Goal: Task Accomplishment & Management: Manage account settings

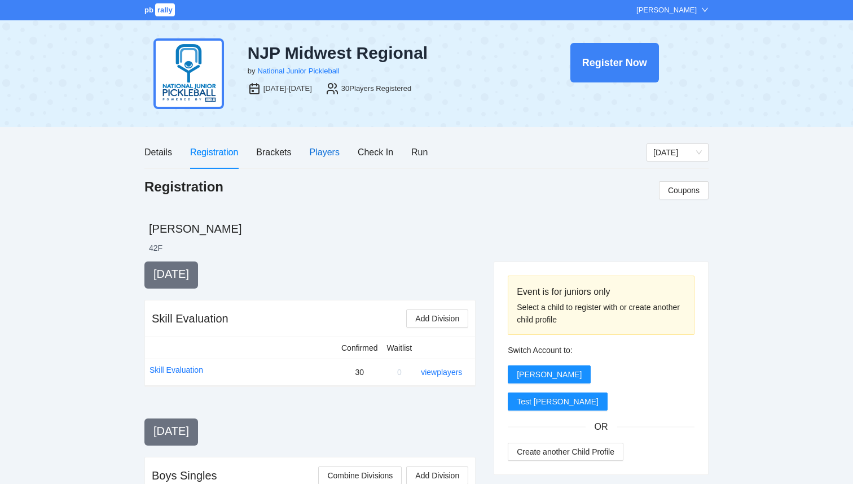
click at [325, 156] on div "Players" at bounding box center [325, 152] width 30 height 14
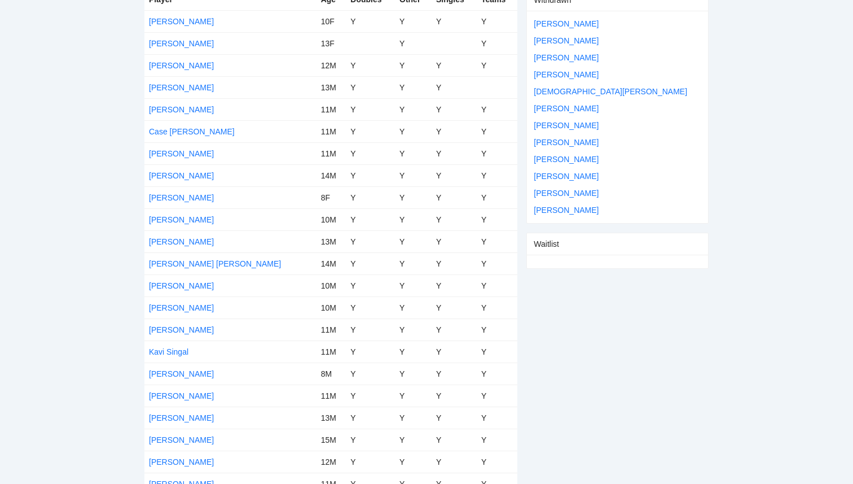
scroll to position [82, 0]
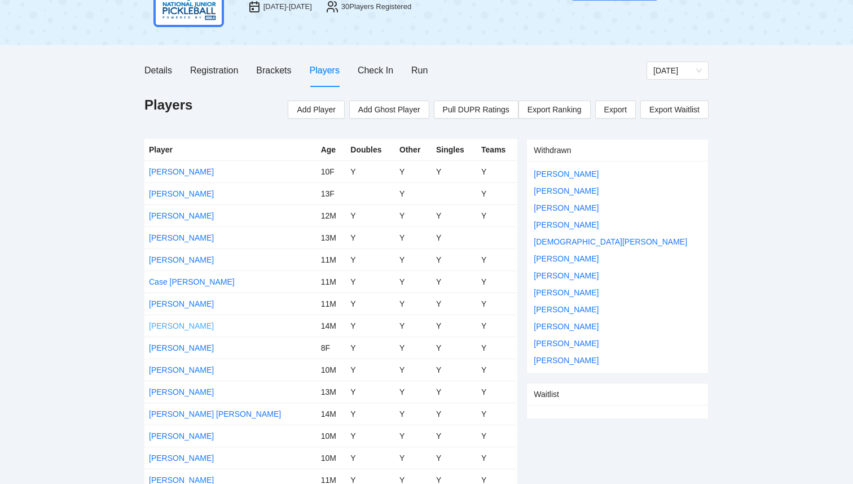
click at [172, 321] on link "[PERSON_NAME]" at bounding box center [181, 325] width 65 height 9
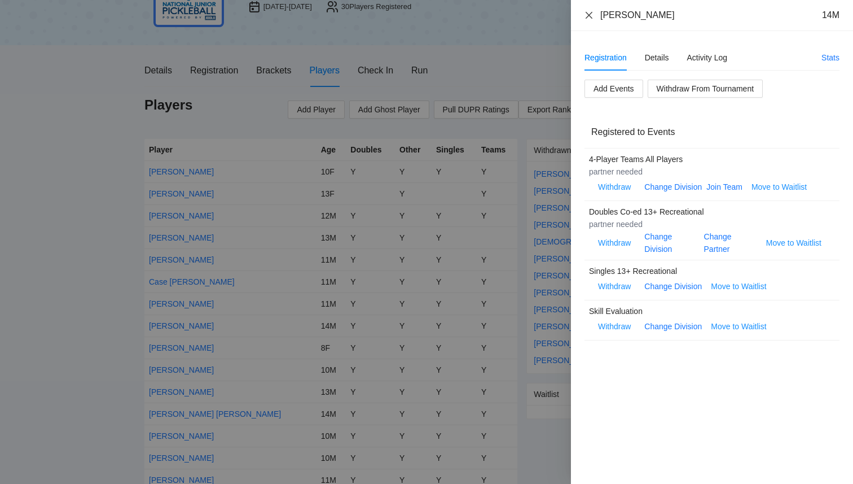
click at [587, 16] on icon "close" at bounding box center [589, 15] width 9 height 9
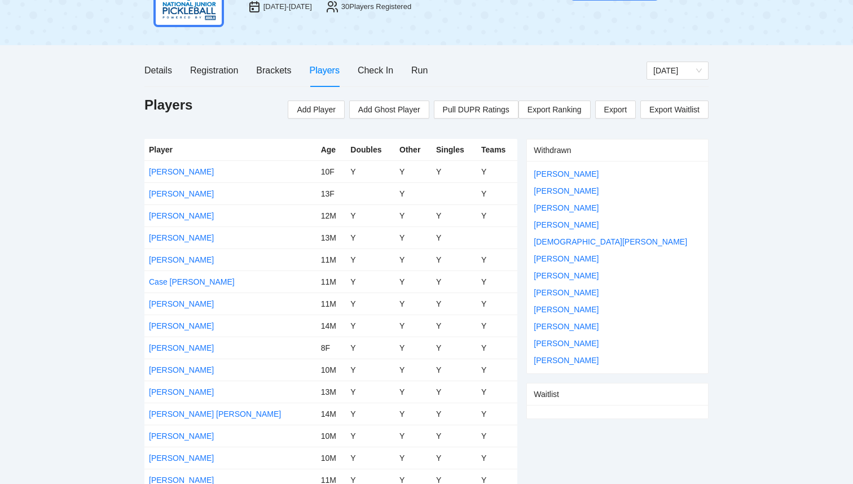
click at [516, 94] on div "Details Registration Brackets Players Check In Run Thursday Players Add Player …" at bounding box center [426, 437] width 564 height 767
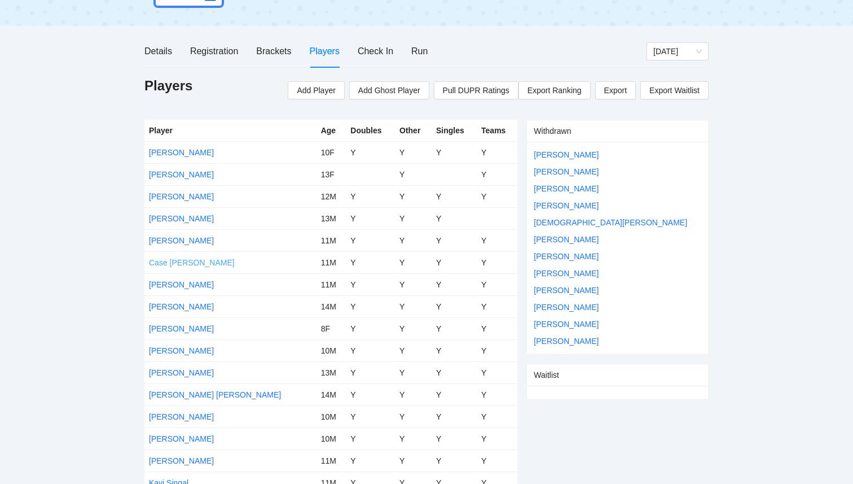
scroll to position [105, 0]
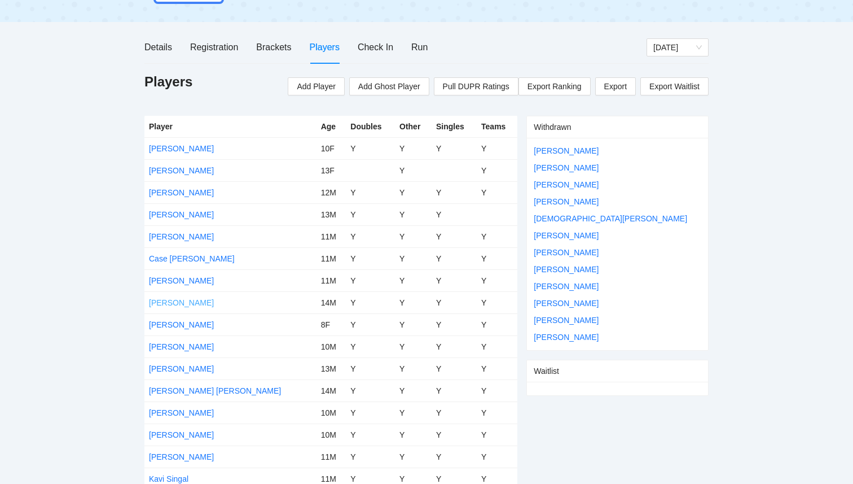
click at [179, 301] on link "[PERSON_NAME]" at bounding box center [181, 302] width 65 height 9
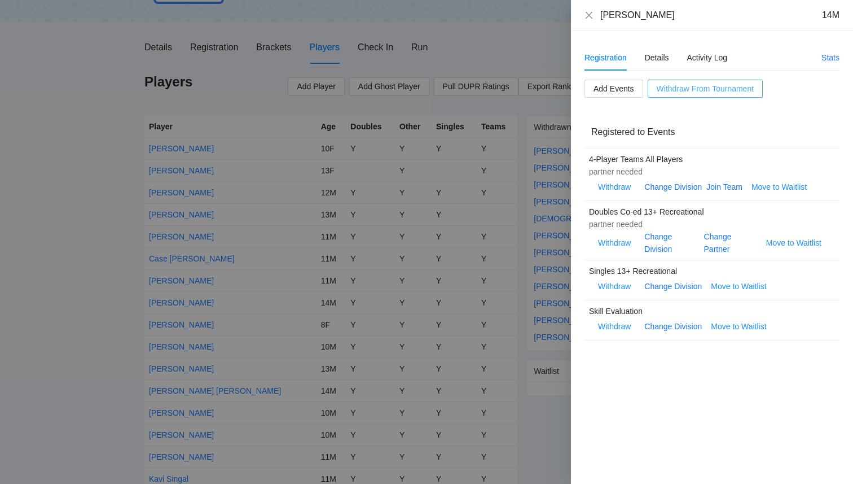
click at [691, 87] on span "Withdraw From Tournament" at bounding box center [705, 88] width 97 height 12
click at [732, 59] on button "OK" at bounding box center [726, 53] width 20 height 14
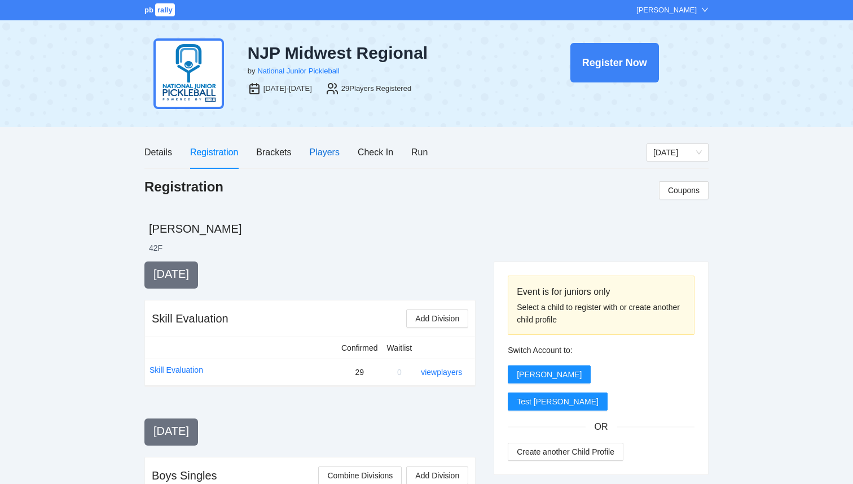
click at [323, 154] on div "Players" at bounding box center [325, 152] width 30 height 14
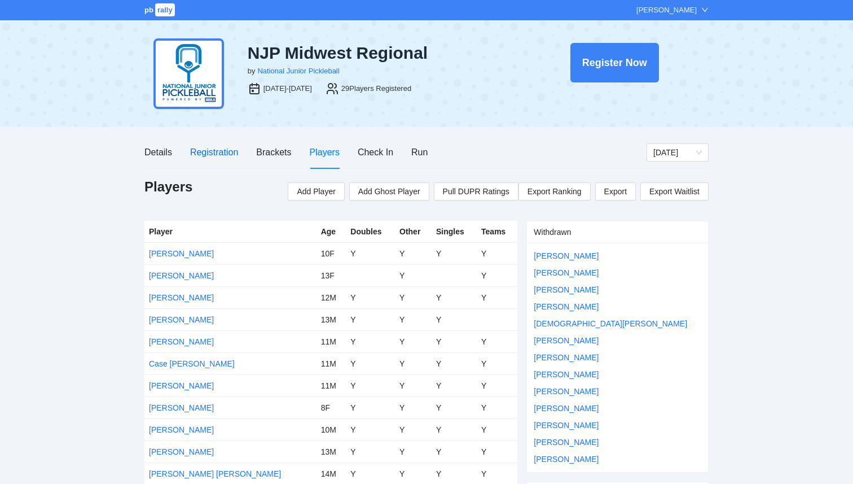
click at [213, 156] on div "Registration" at bounding box center [214, 152] width 48 height 14
